Goal: Information Seeking & Learning: Learn about a topic

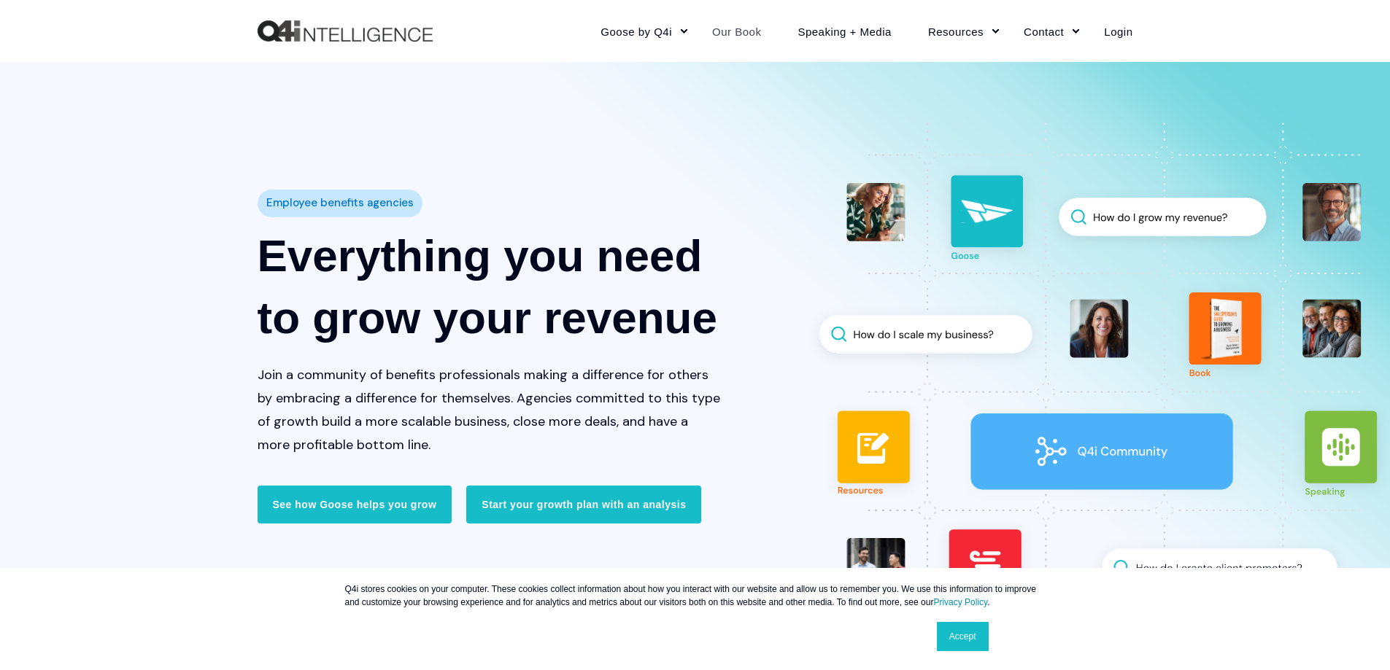
click at [746, 30] on link "Our Book" at bounding box center [736, 30] width 85 height 63
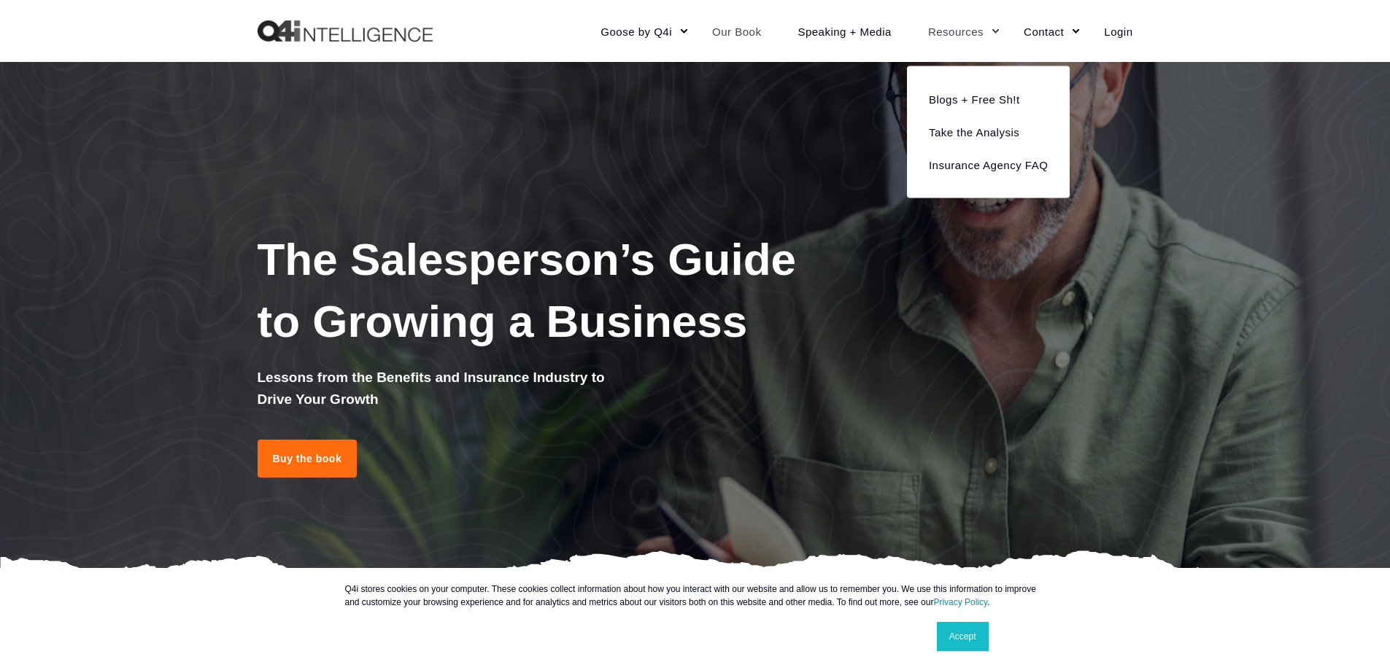
click at [969, 34] on link "Resources" at bounding box center [958, 30] width 96 height 63
click at [974, 104] on link "Blogs + Free Sh!t" at bounding box center [988, 98] width 141 height 33
click at [989, 168] on link "Insurance Agency FAQ" at bounding box center [988, 164] width 141 height 33
